Goal: Task Accomplishment & Management: Use online tool/utility

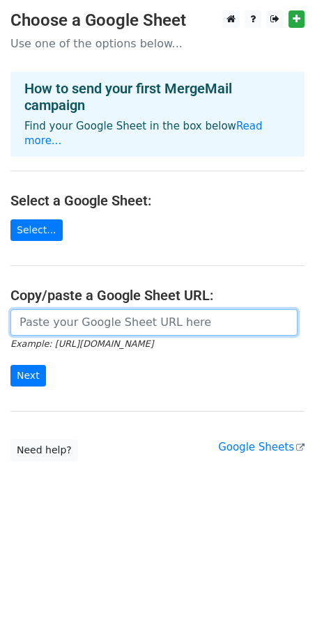
click at [78, 309] on input "url" at bounding box center [153, 322] width 287 height 26
paste input "[URL][DOMAIN_NAME]"
type input "[URL][DOMAIN_NAME]"
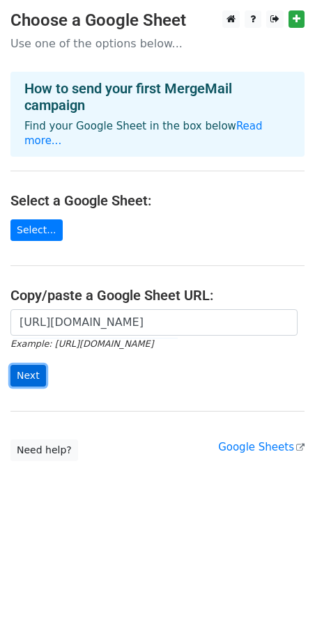
click at [38, 365] on input "Next" at bounding box center [28, 376] width 36 height 22
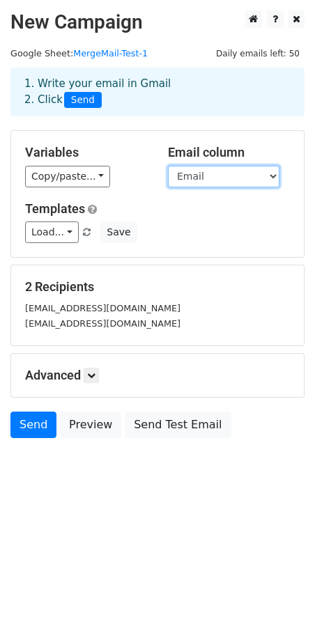
click at [188, 174] on select "First Last Email" at bounding box center [223, 177] width 111 height 22
click at [168, 166] on select "First Last Email" at bounding box center [223, 177] width 111 height 22
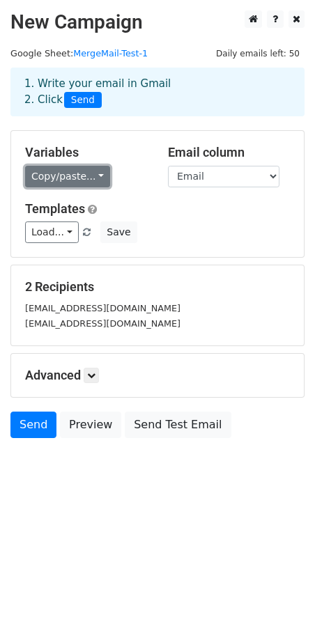
click at [99, 182] on link "Copy/paste..." at bounding box center [67, 177] width 85 height 22
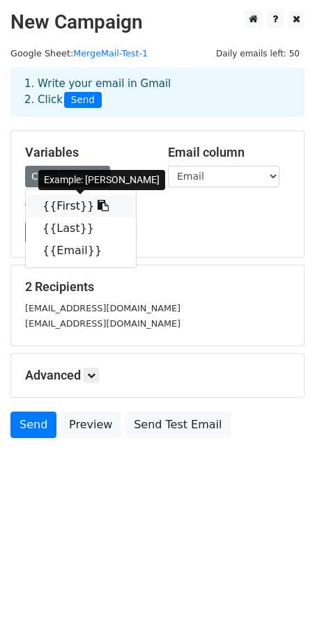
click at [79, 198] on link "{{First}}" at bounding box center [81, 206] width 110 height 22
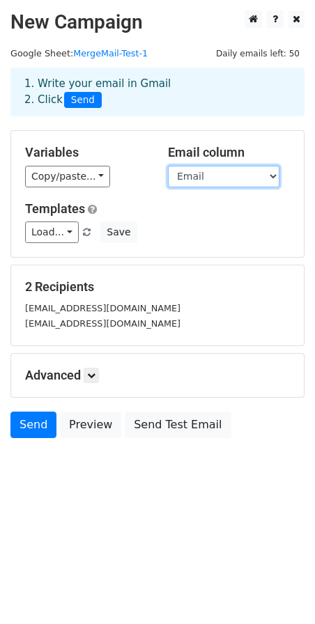
click at [184, 175] on select "First Last Email" at bounding box center [223, 177] width 111 height 22
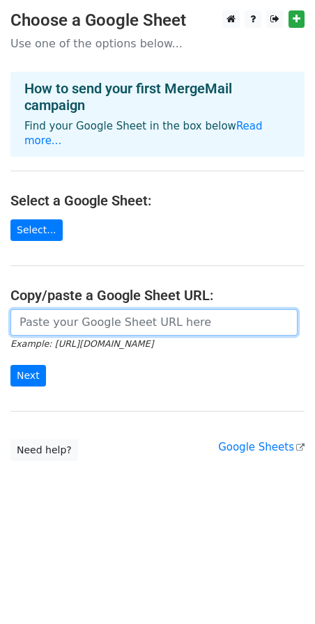
click at [71, 309] on input "url" at bounding box center [153, 322] width 287 height 26
paste input "{{First}}"
click at [81, 313] on input "{{First}}" at bounding box center [153, 322] width 287 height 26
paste input "[URL][DOMAIN_NAME]"
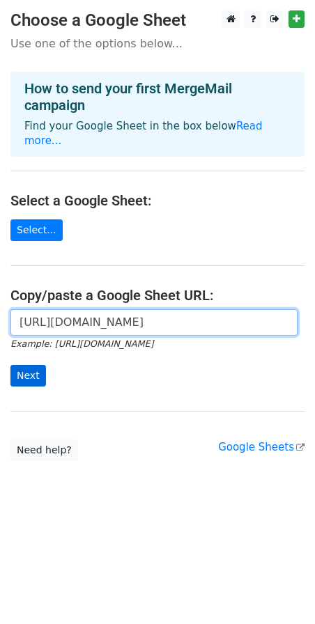
type input "[URL][DOMAIN_NAME]"
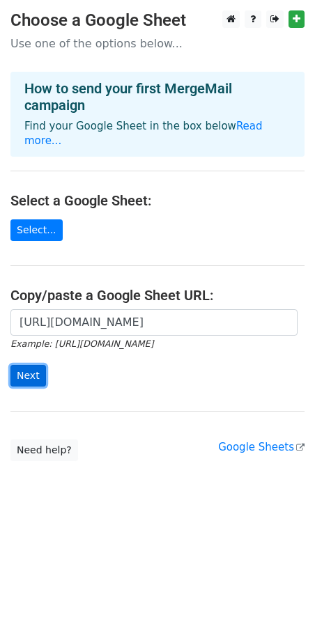
click at [23, 365] on input "Next" at bounding box center [28, 376] width 36 height 22
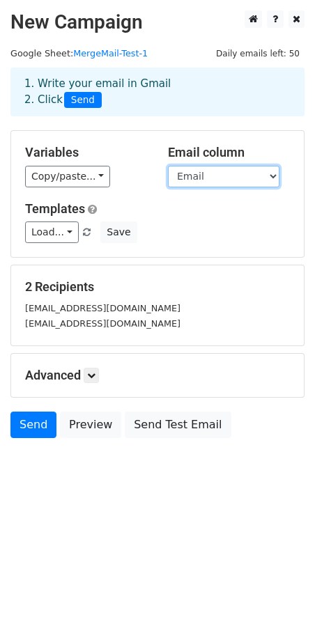
click at [186, 179] on select "First Last Email Organisation" at bounding box center [223, 177] width 111 height 22
drag, startPoint x: 186, startPoint y: 179, endPoint x: 177, endPoint y: 180, distance: 9.1
click at [186, 179] on select "First Last Email Organisation" at bounding box center [223, 177] width 111 height 22
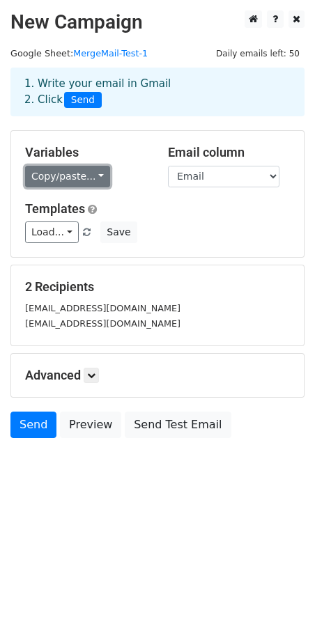
click at [66, 178] on link "Copy/paste..." at bounding box center [67, 177] width 85 height 22
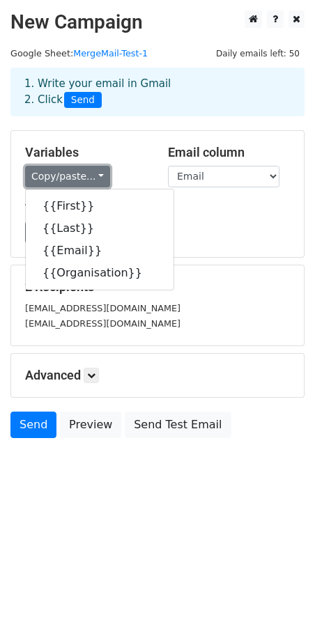
click at [65, 178] on link "Copy/paste..." at bounding box center [67, 177] width 85 height 22
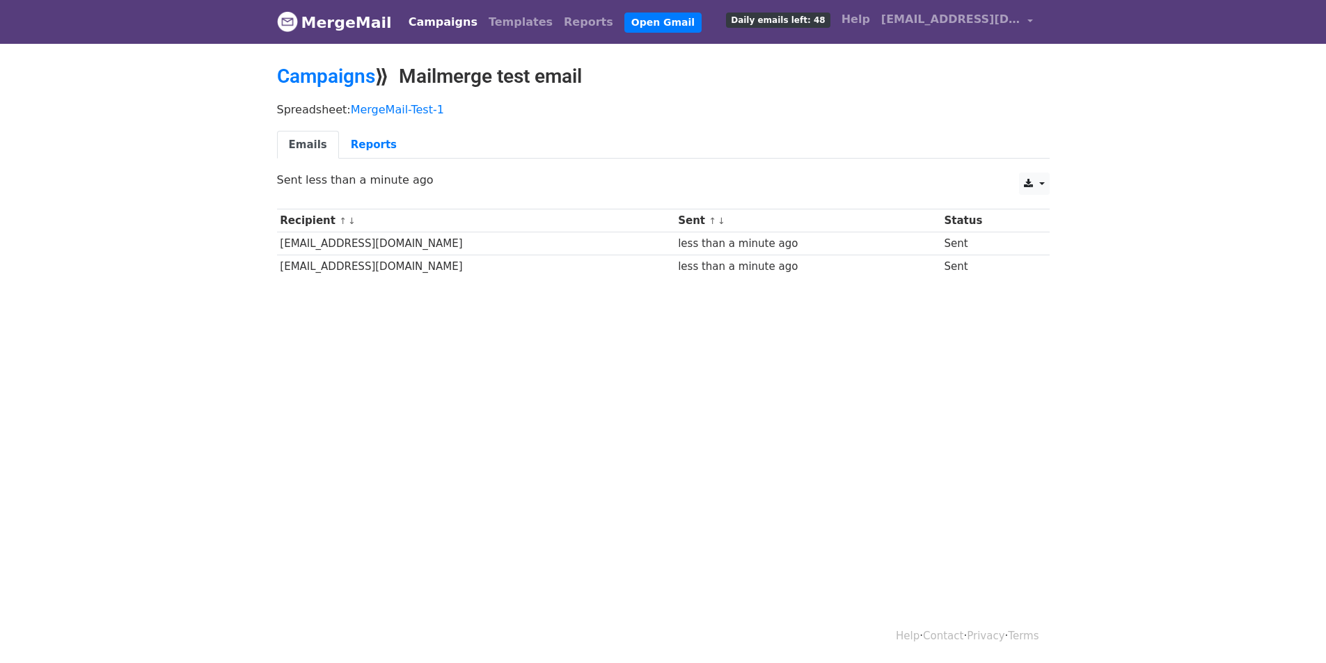
click at [786, 19] on span "Daily emails left: 48" at bounding box center [778, 20] width 104 height 15
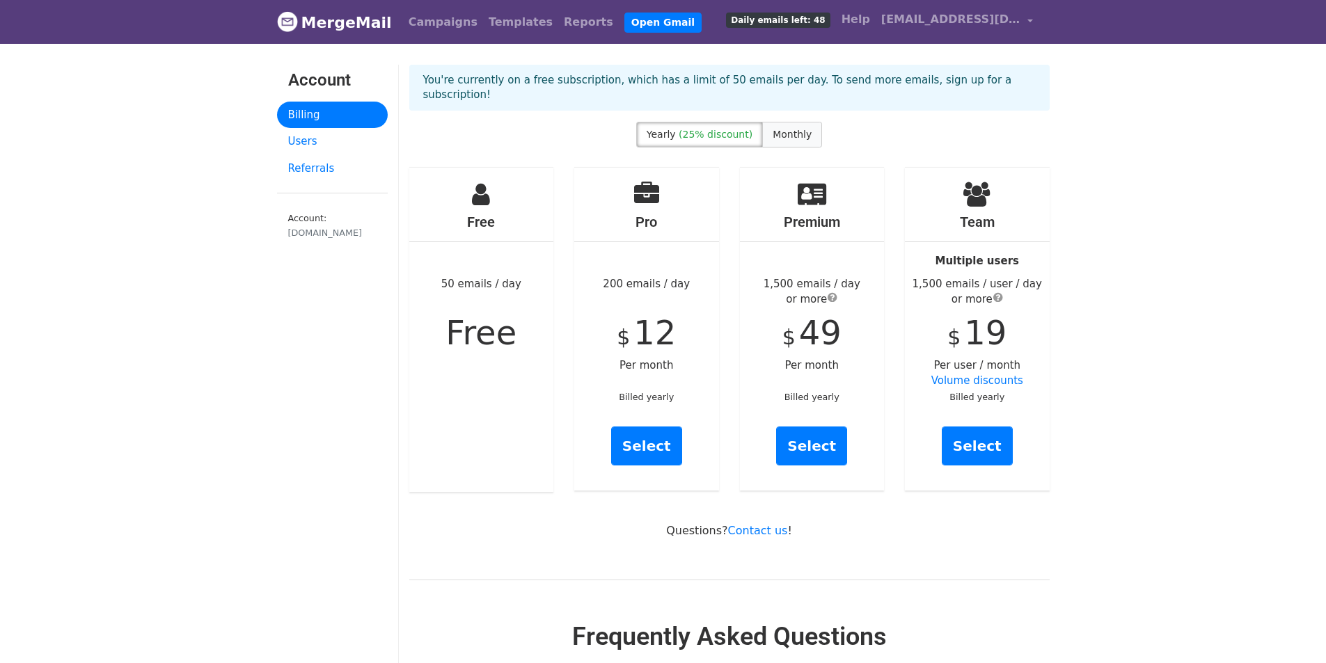
click at [782, 129] on span "Monthly" at bounding box center [792, 134] width 39 height 11
